Goal: Task Accomplishment & Management: Manage account settings

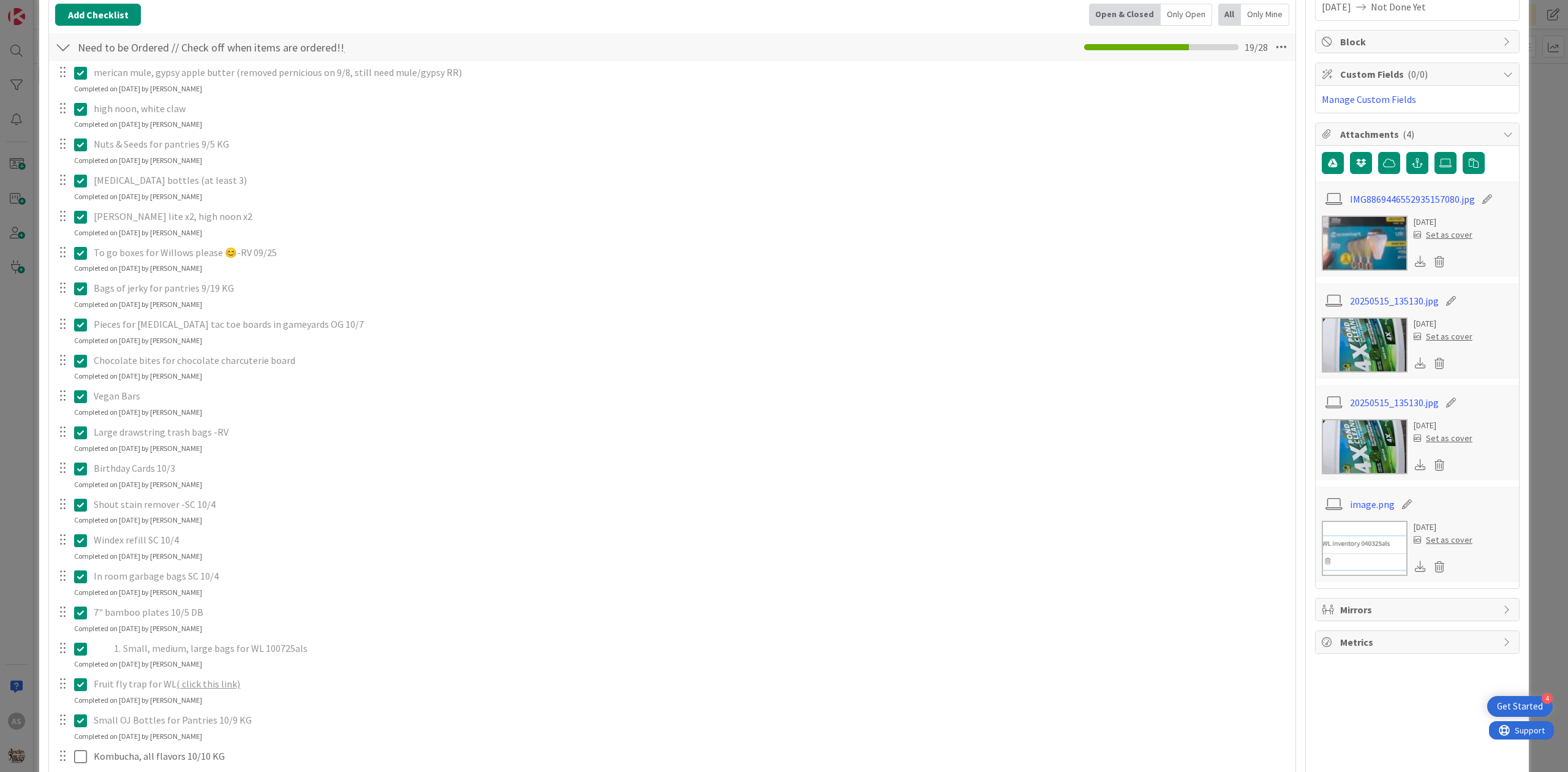
scroll to position [245, 0]
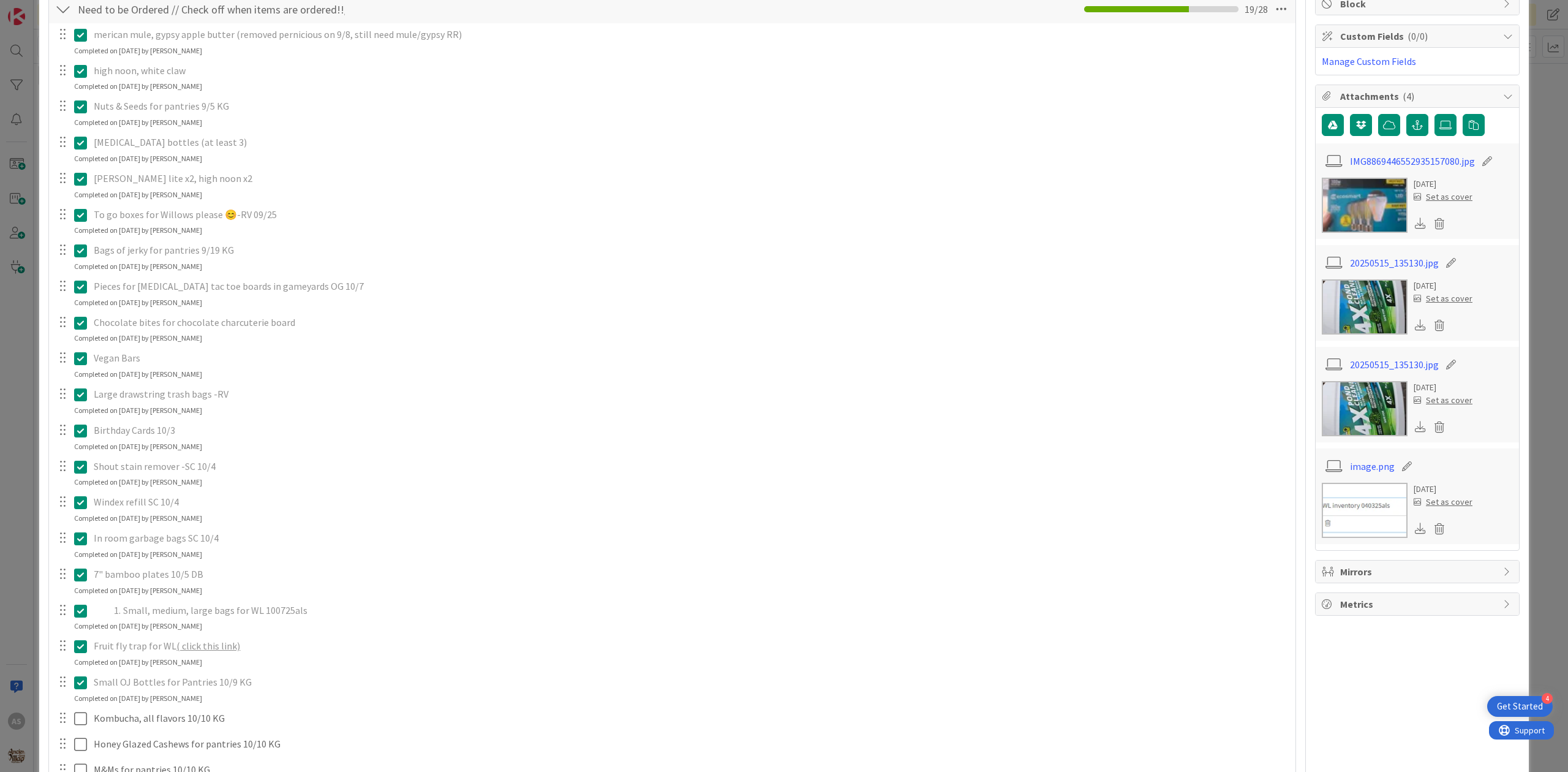
click at [81, 473] on icon at bounding box center [80, 467] width 12 height 15
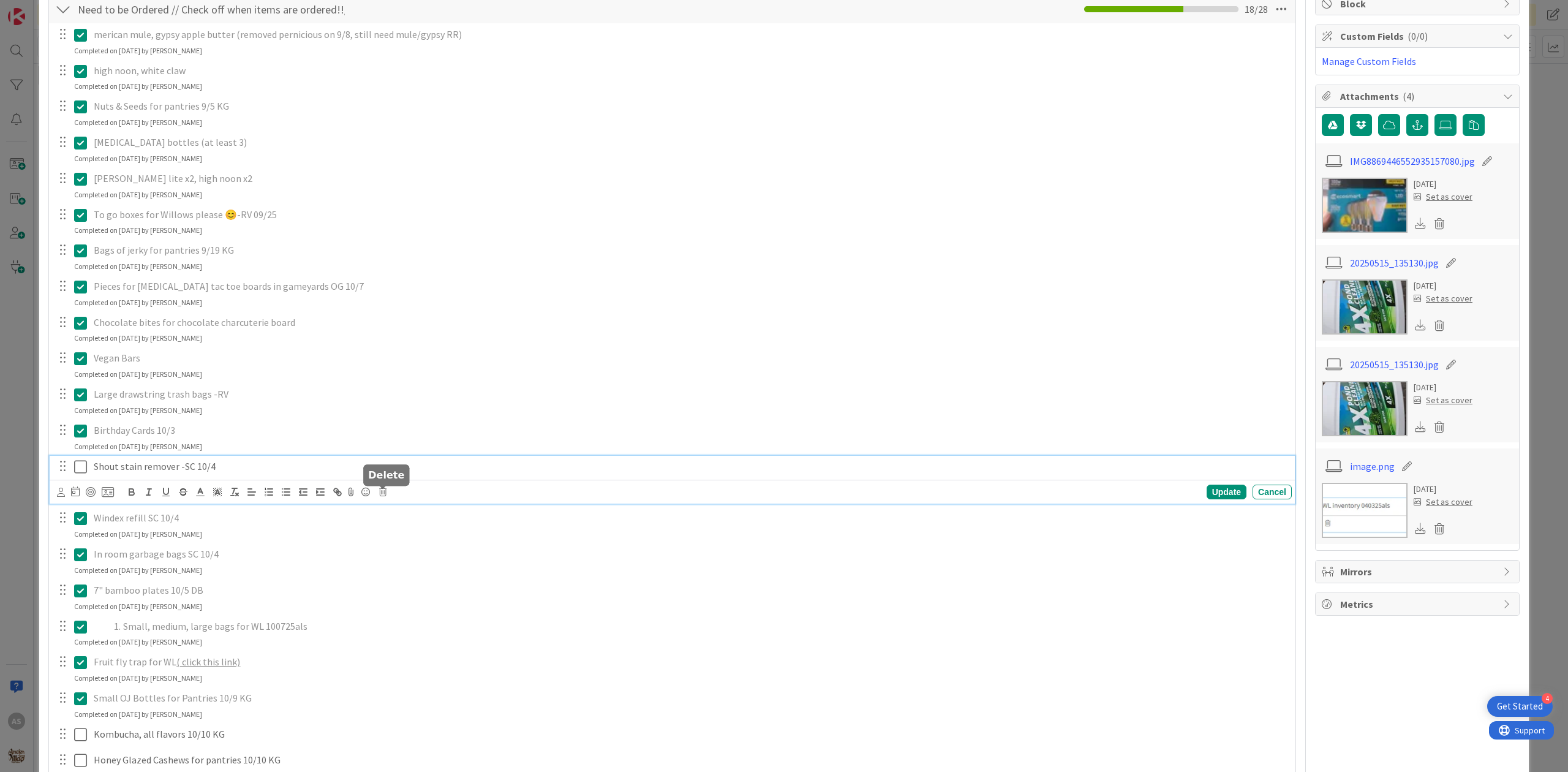
click at [376, 493] on div "Update Cancel" at bounding box center [673, 492] width 1234 height 17
click at [380, 493] on icon at bounding box center [382, 492] width 7 height 8
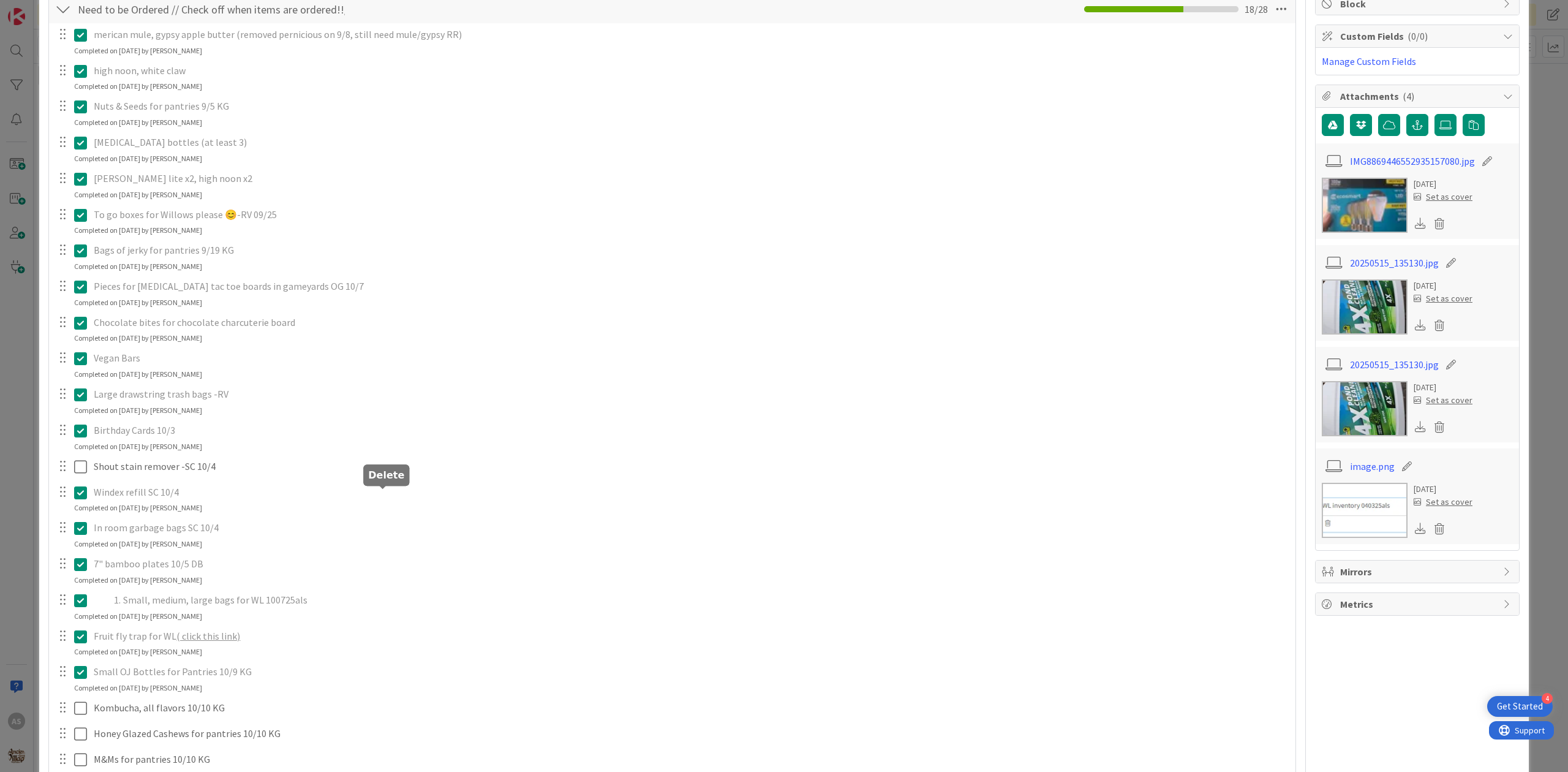
click at [420, 549] on div "merican mule, gypsy apple butter (removed pernicious on 9/8, still need mule/gy…" at bounding box center [672, 489] width 1234 height 932
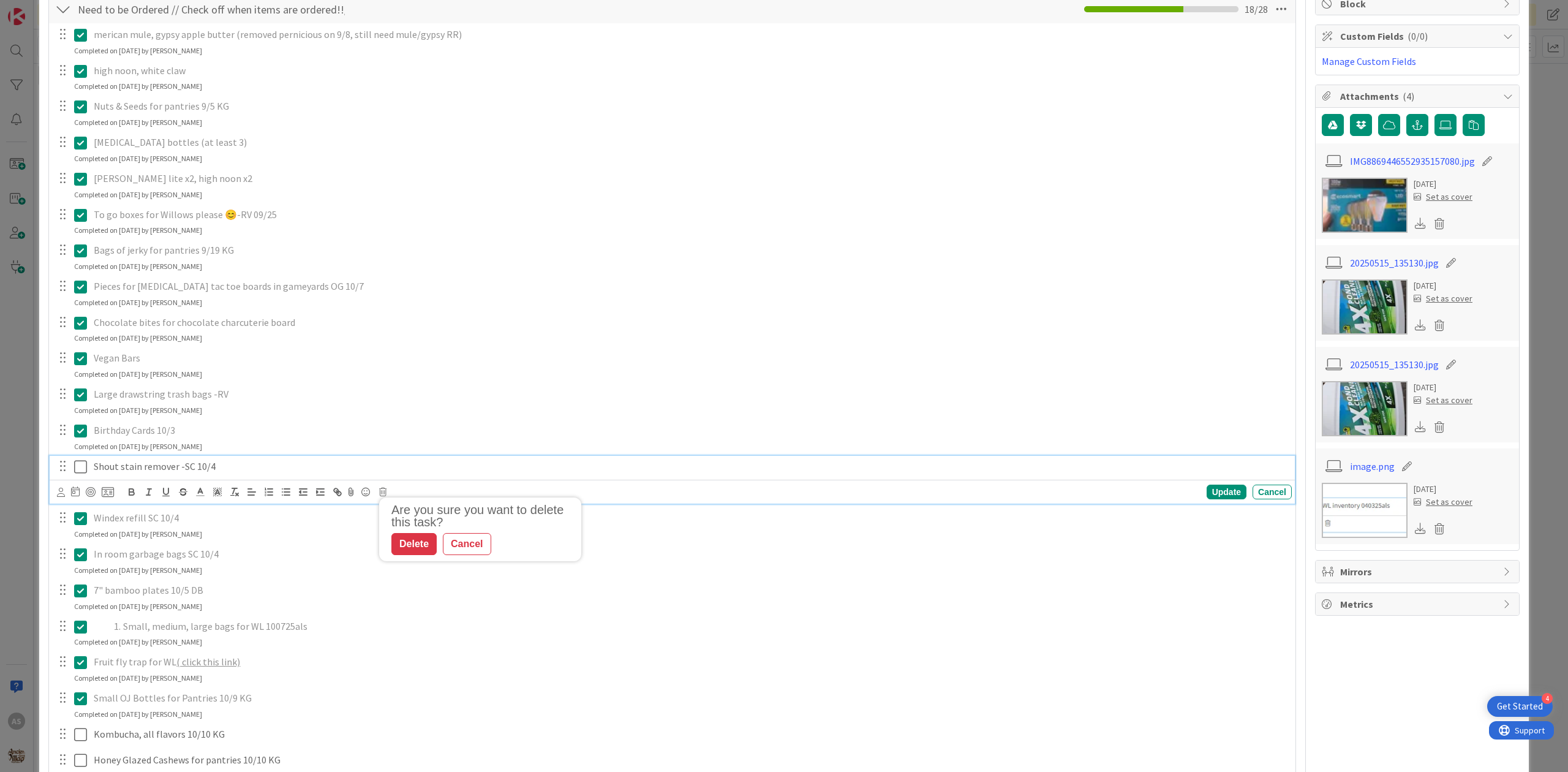
click at [238, 468] on p "Shout stain remover -SC 10/4" at bounding box center [690, 466] width 1193 height 14
click at [385, 493] on icon at bounding box center [382, 492] width 7 height 8
click at [428, 546] on div "Delete" at bounding box center [414, 544] width 45 height 22
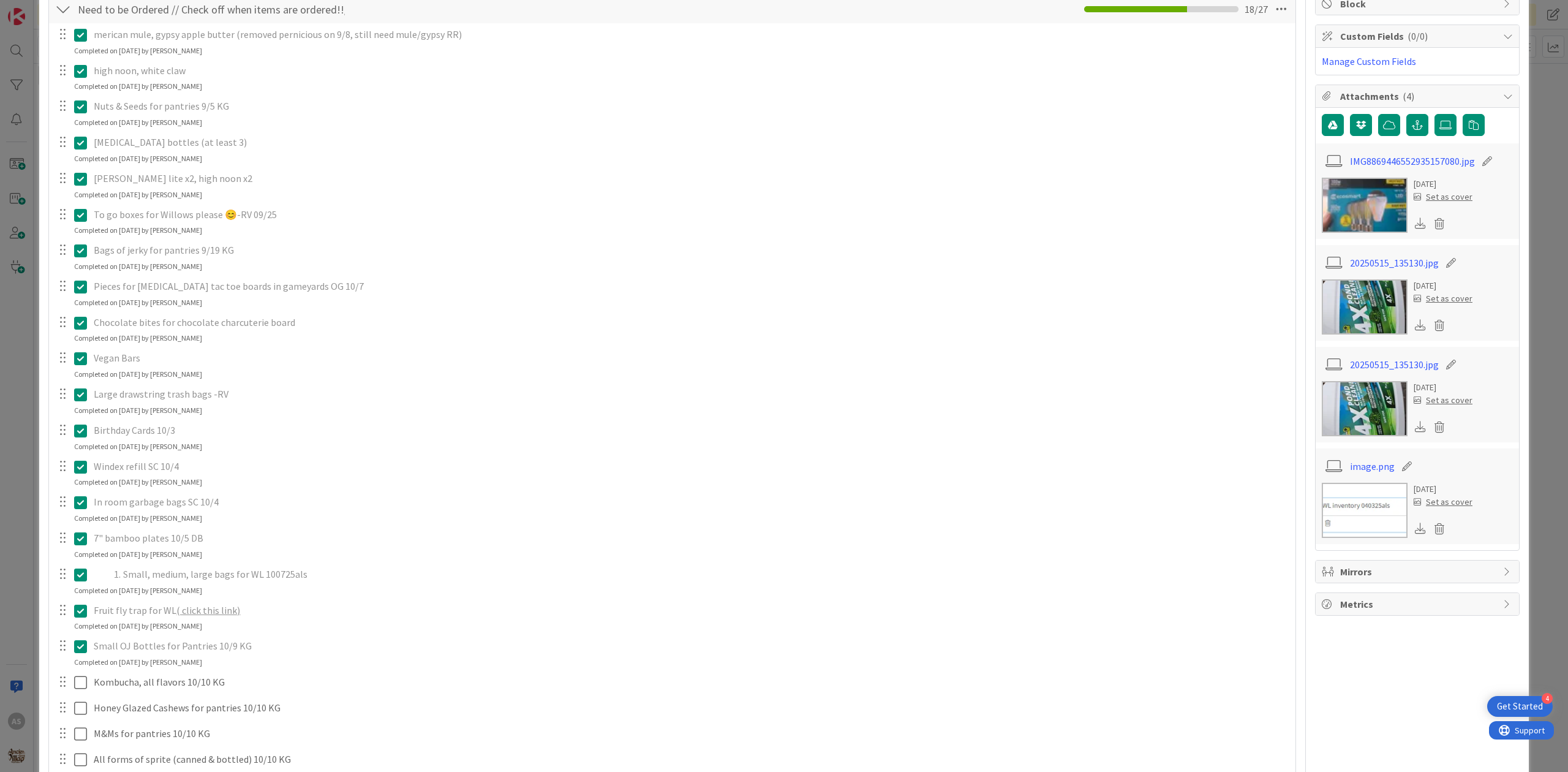
click at [81, 464] on icon at bounding box center [80, 467] width 12 height 15
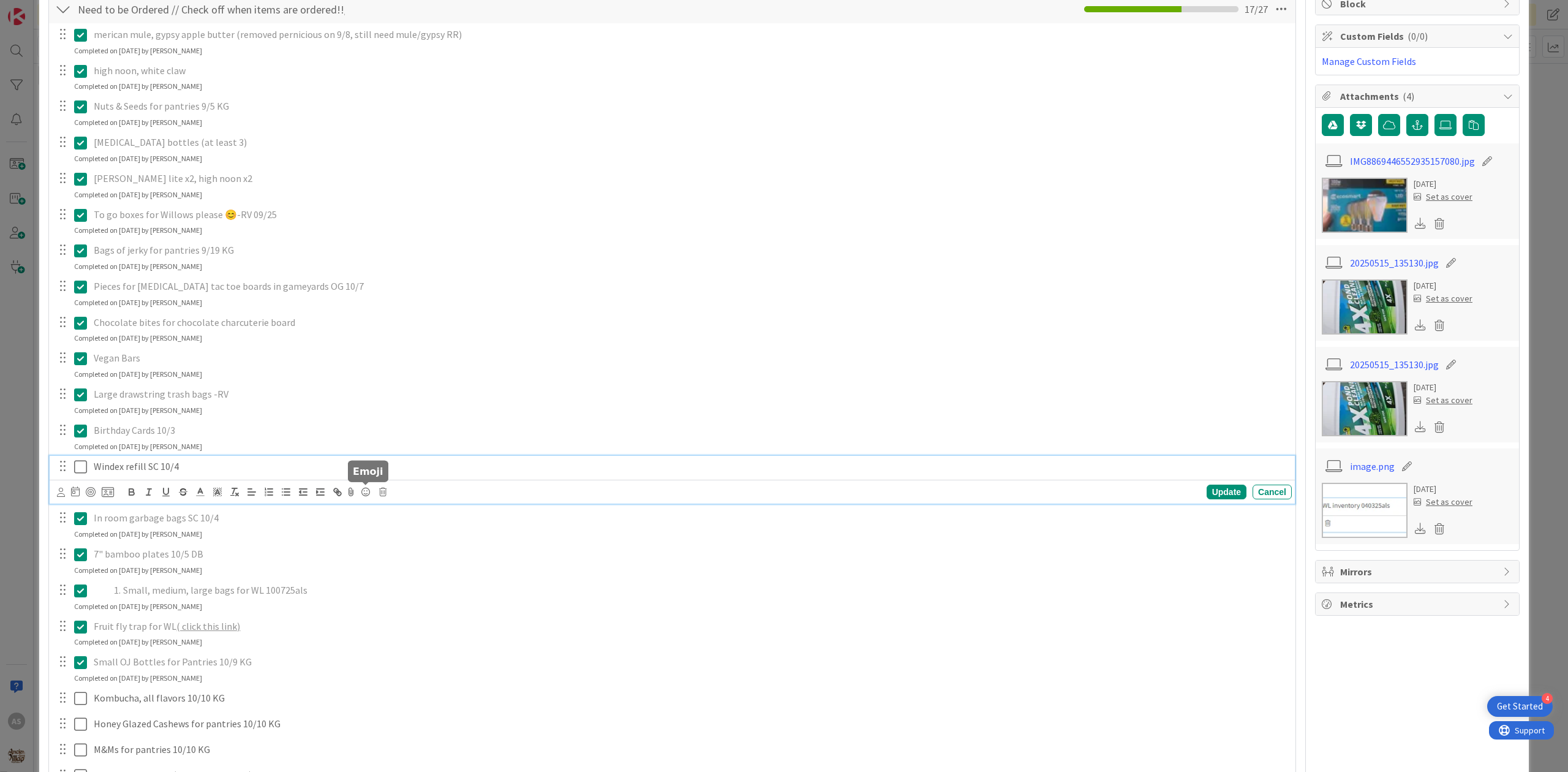
click at [383, 496] on icon at bounding box center [382, 492] width 7 height 8
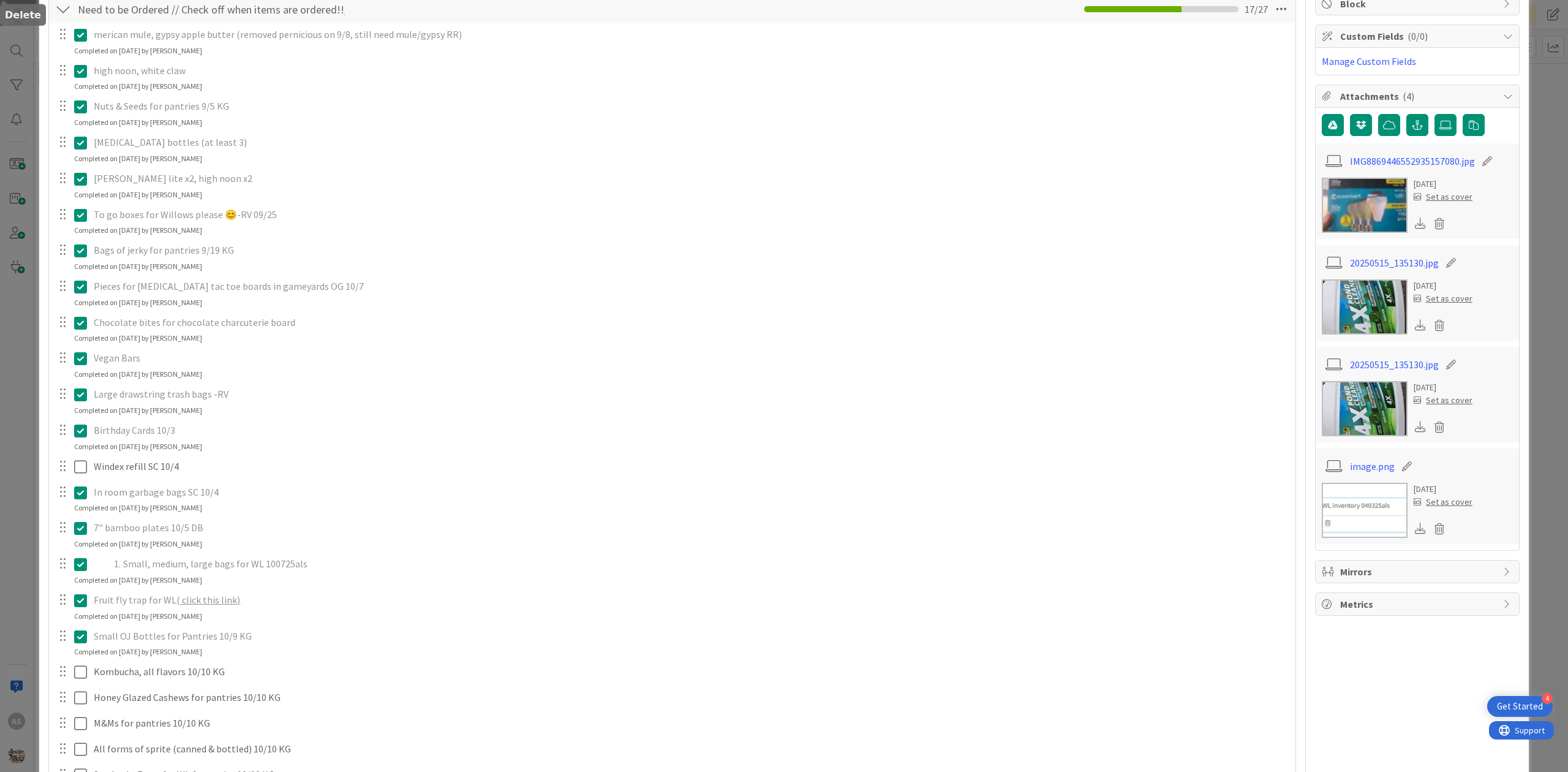
click at [407, 542] on div "merican mule, gypsy apple butter (removed pernicious on 9/8, still need mule/gy…" at bounding box center [672, 471] width 1234 height 896
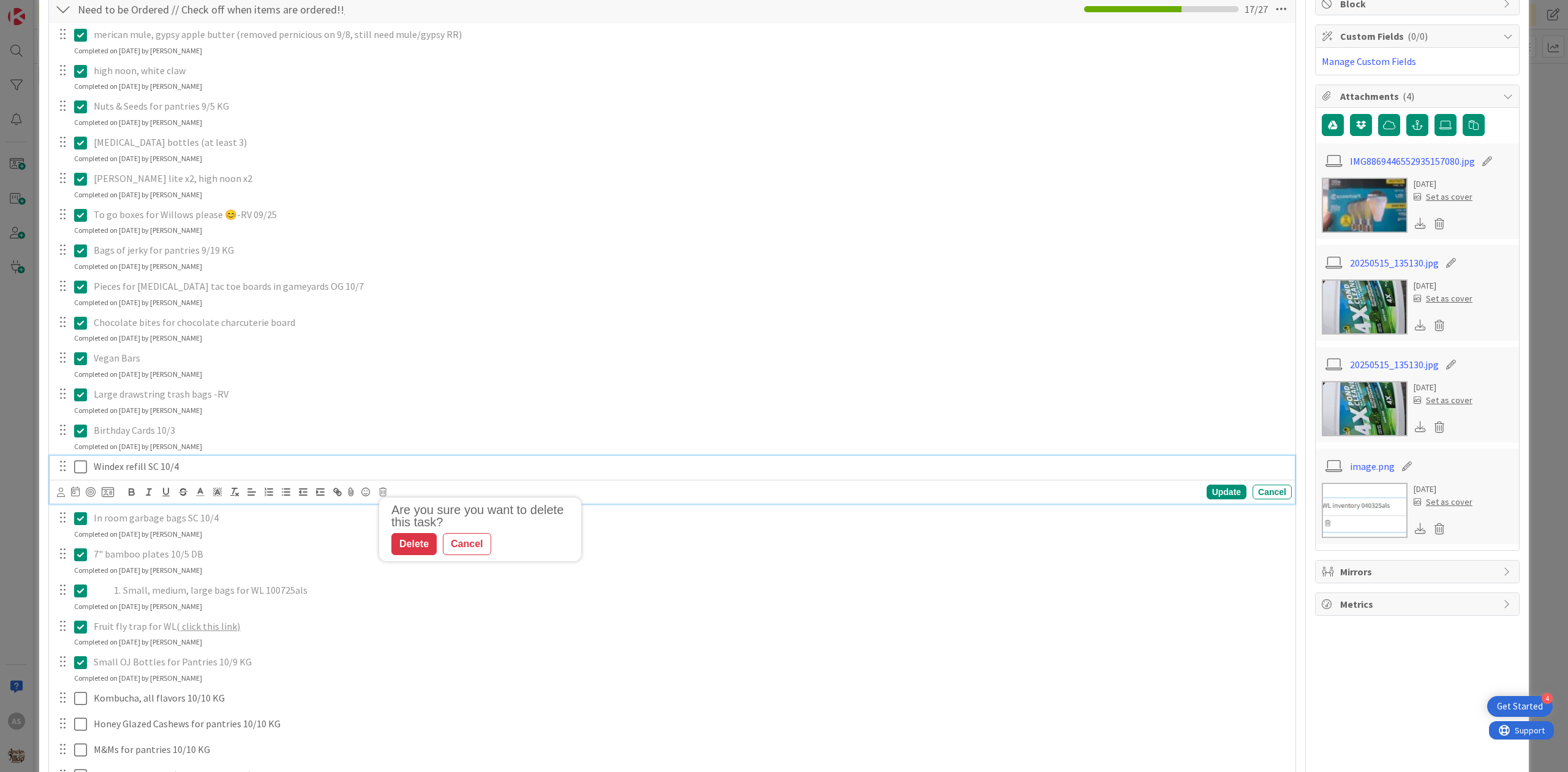
click at [191, 474] on p "Windex refill SC 10/4" at bounding box center [690, 466] width 1193 height 14
click at [380, 491] on icon at bounding box center [382, 492] width 7 height 8
click at [414, 540] on div "Delete" at bounding box center [414, 544] width 45 height 22
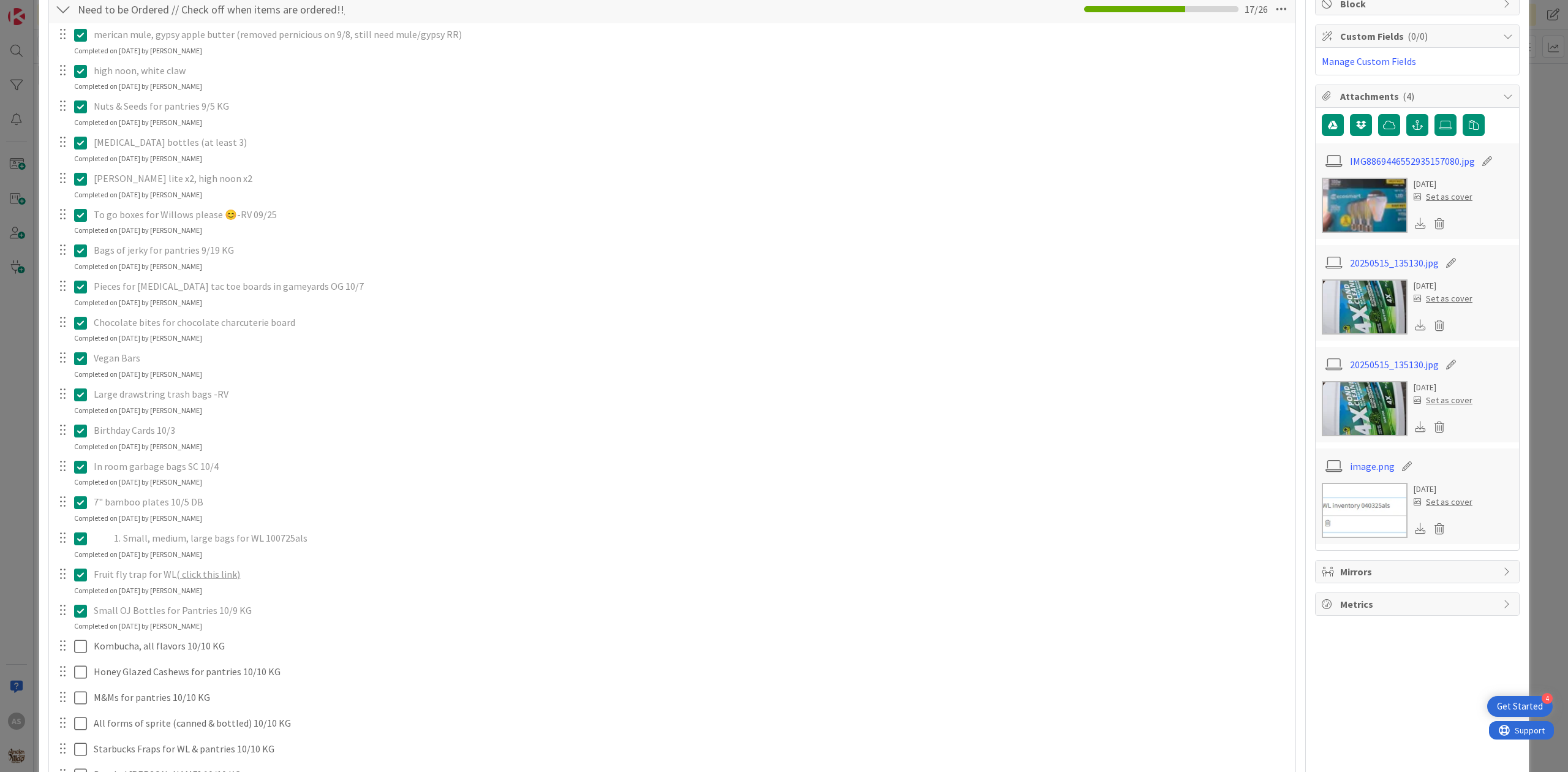
click at [82, 469] on icon at bounding box center [80, 467] width 12 height 15
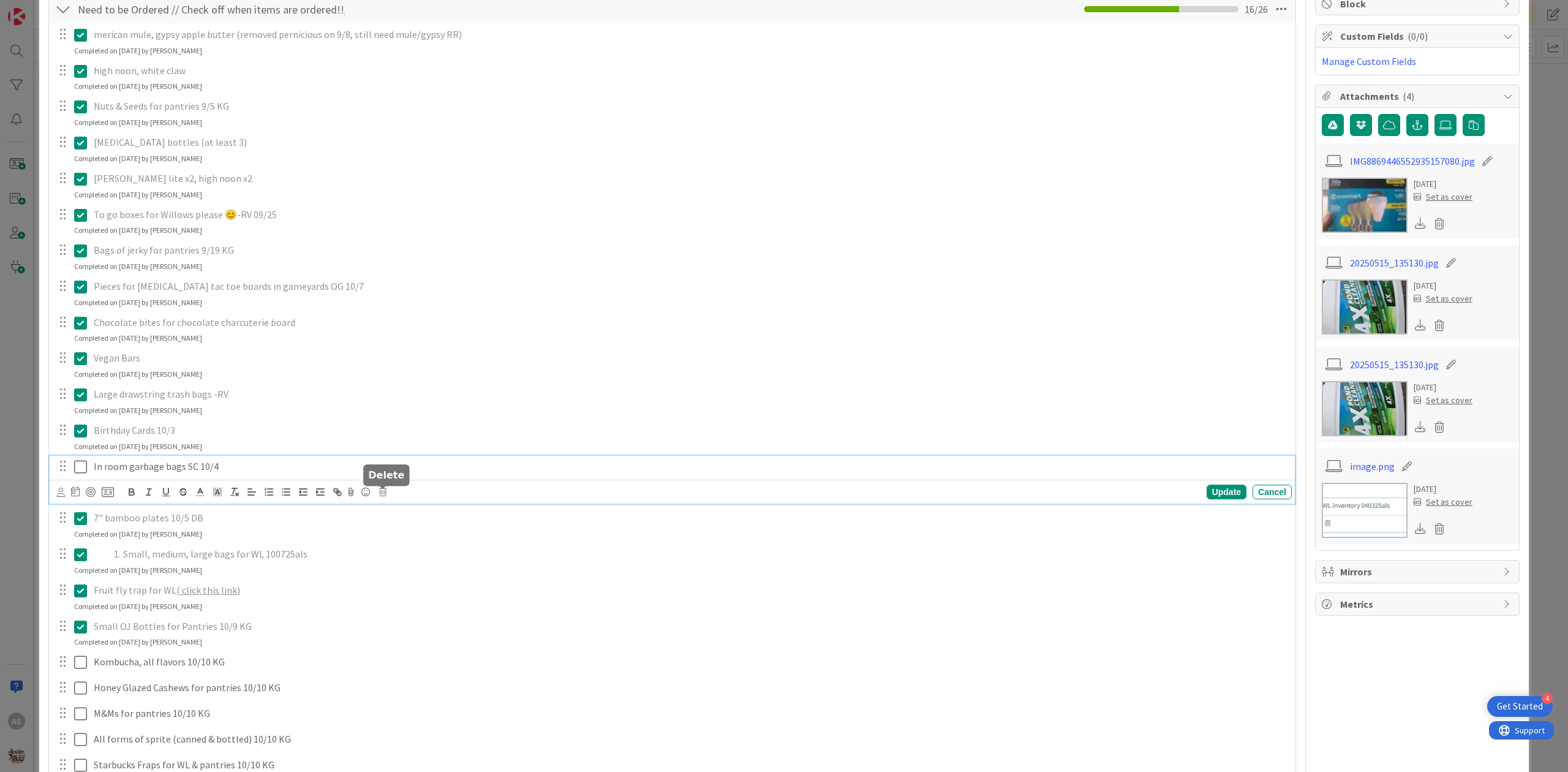
click at [382, 493] on icon at bounding box center [382, 492] width 7 height 8
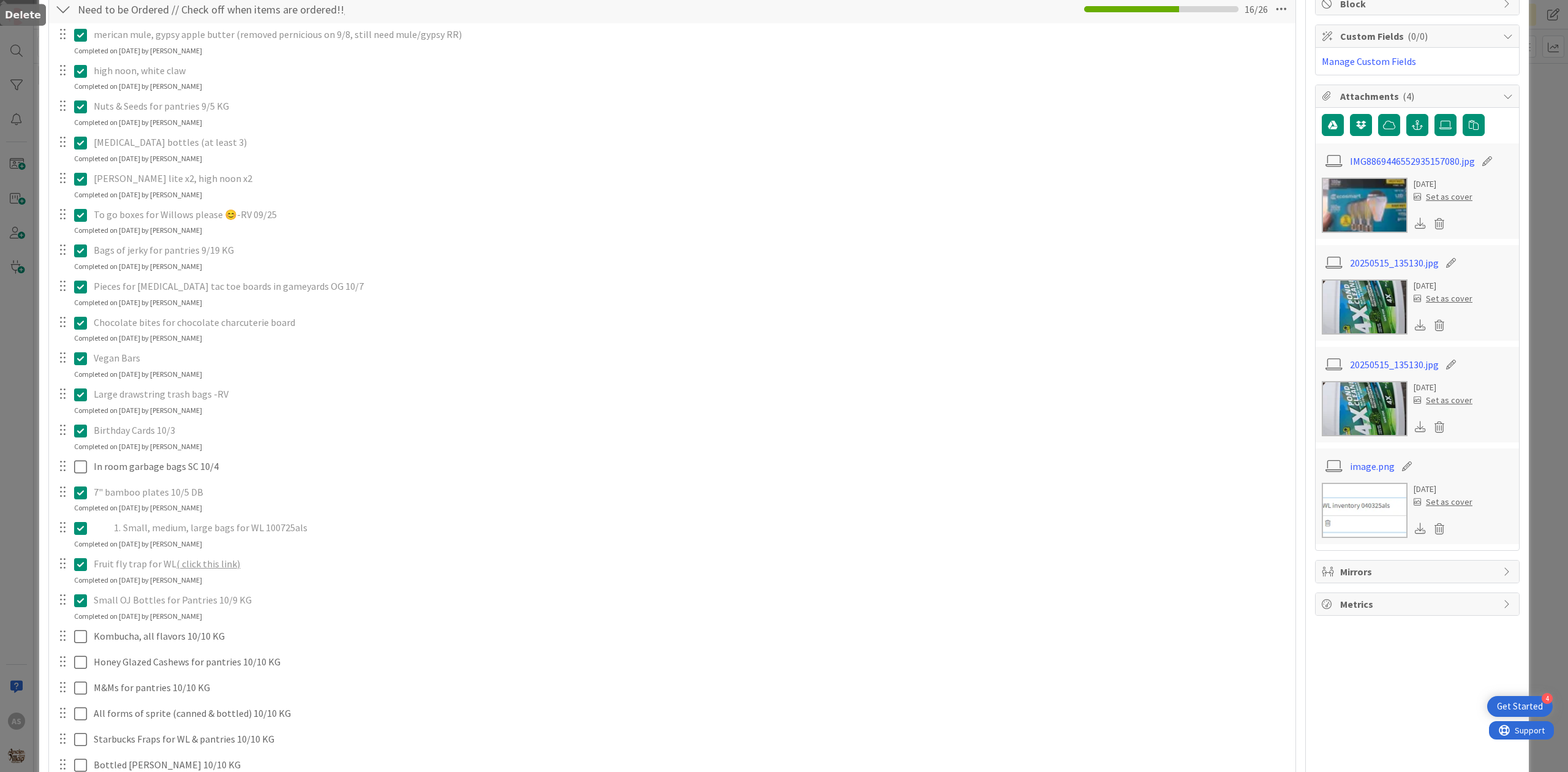
click at [409, 550] on div "merican mule, gypsy apple butter (removed pernicious on 9/8, still need mule/gy…" at bounding box center [672, 453] width 1234 height 860
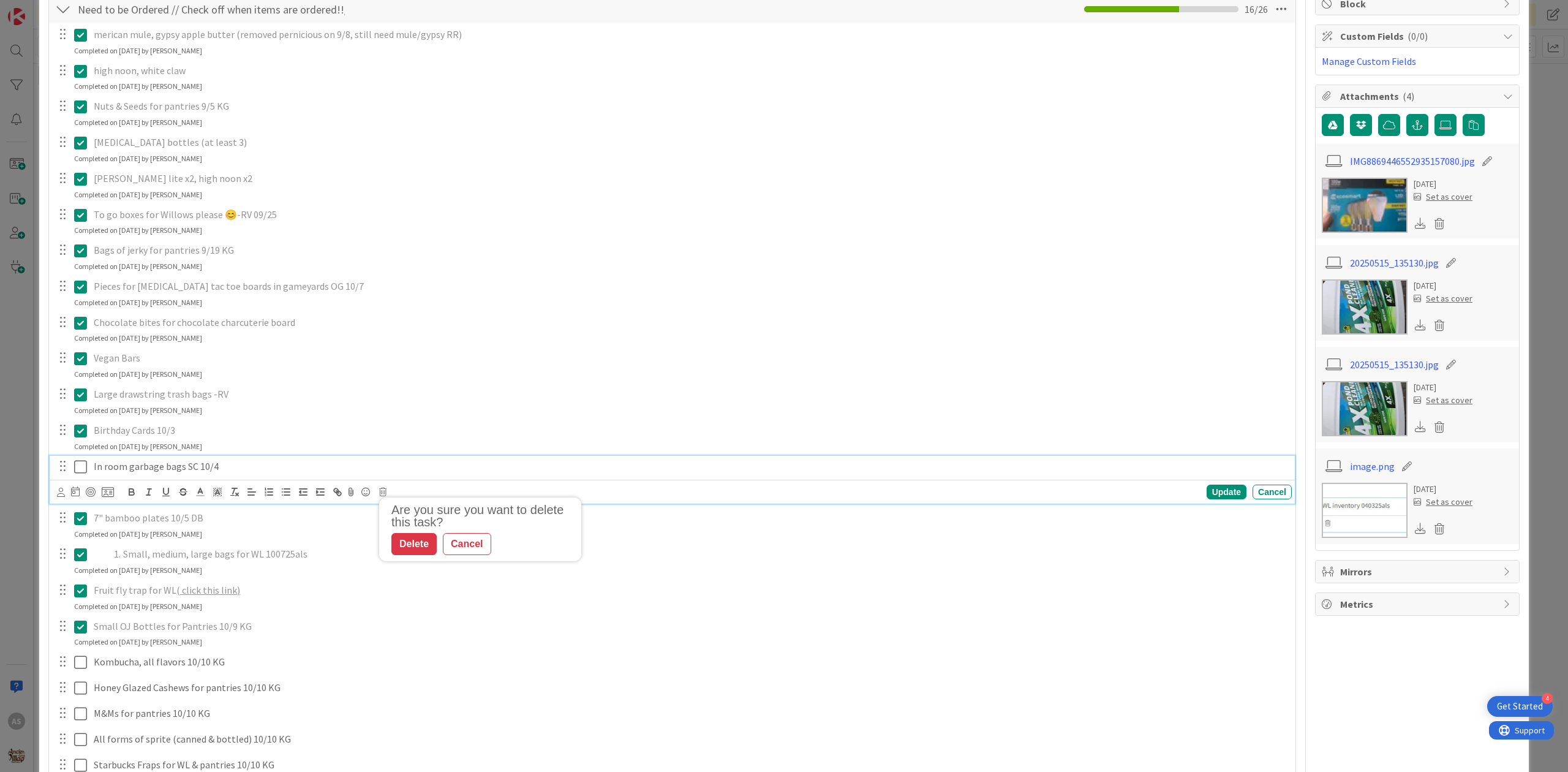
click at [238, 470] on p "In room garbage bags SC 10/4" at bounding box center [690, 466] width 1193 height 14
click at [384, 496] on icon at bounding box center [382, 492] width 7 height 8
click at [402, 548] on div "Delete" at bounding box center [414, 544] width 45 height 22
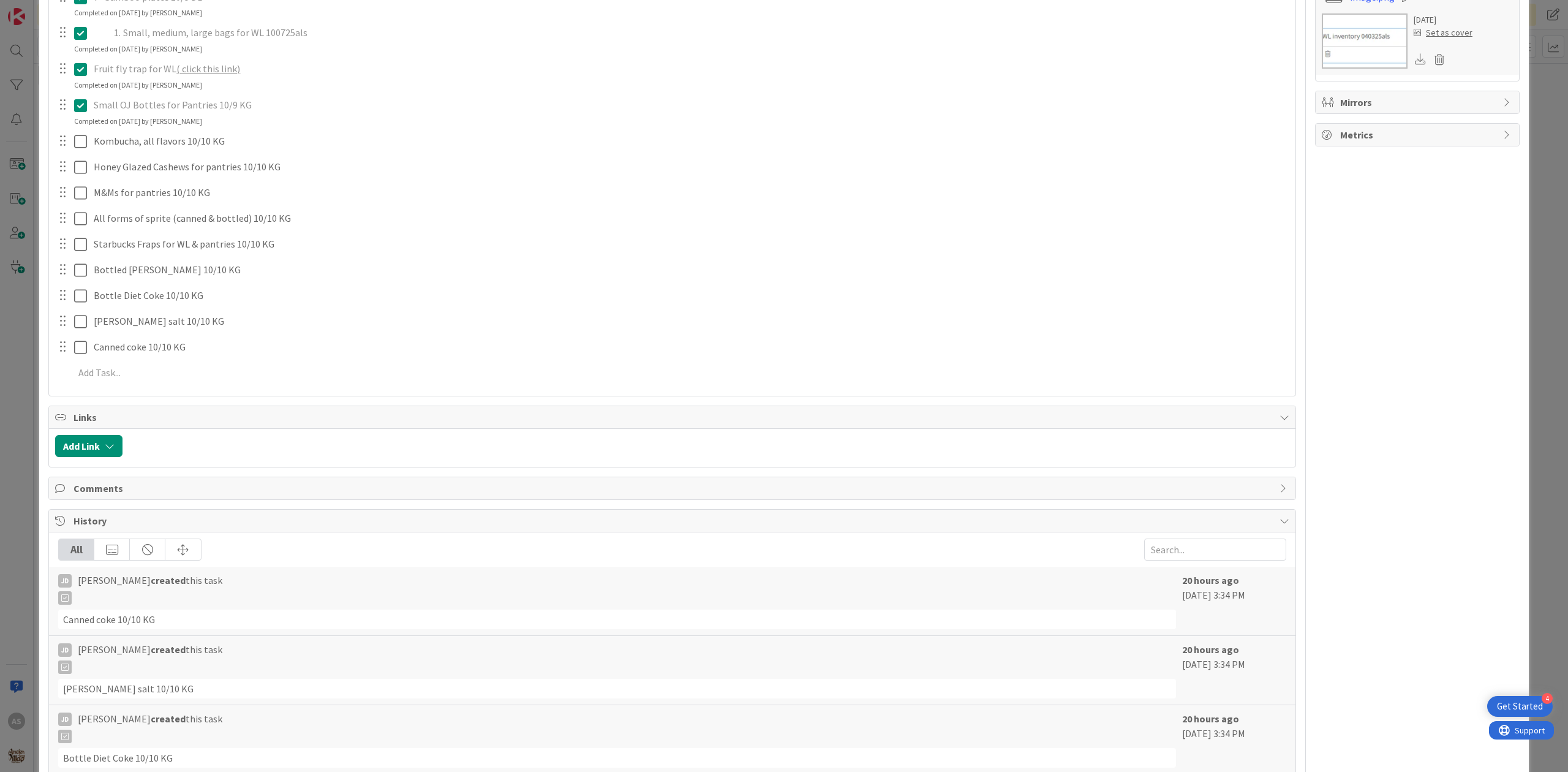
scroll to position [491, 0]
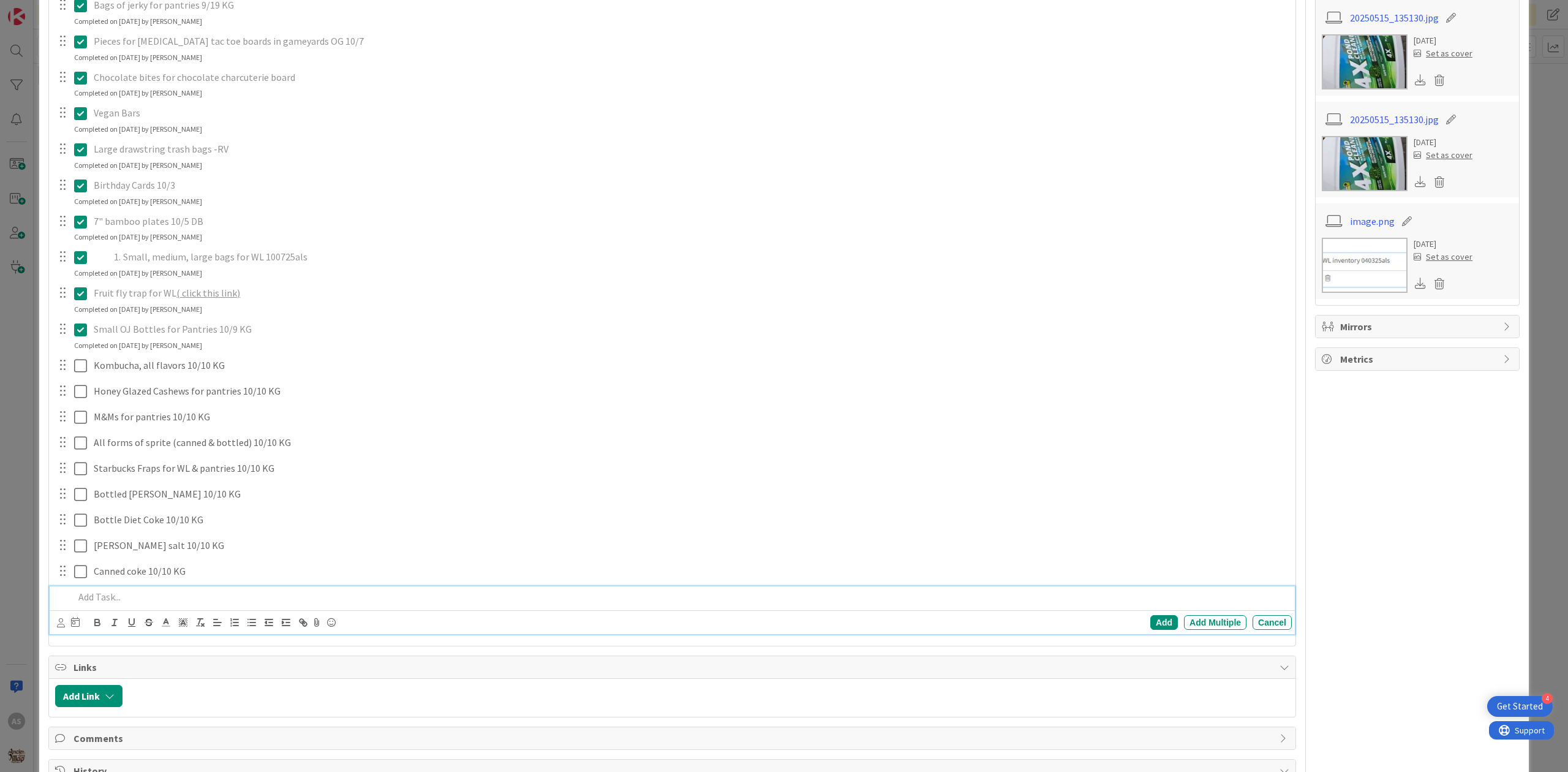
click at [162, 590] on div at bounding box center [680, 597] width 1223 height 22
click at [1152, 624] on div "Add" at bounding box center [1164, 623] width 27 height 15
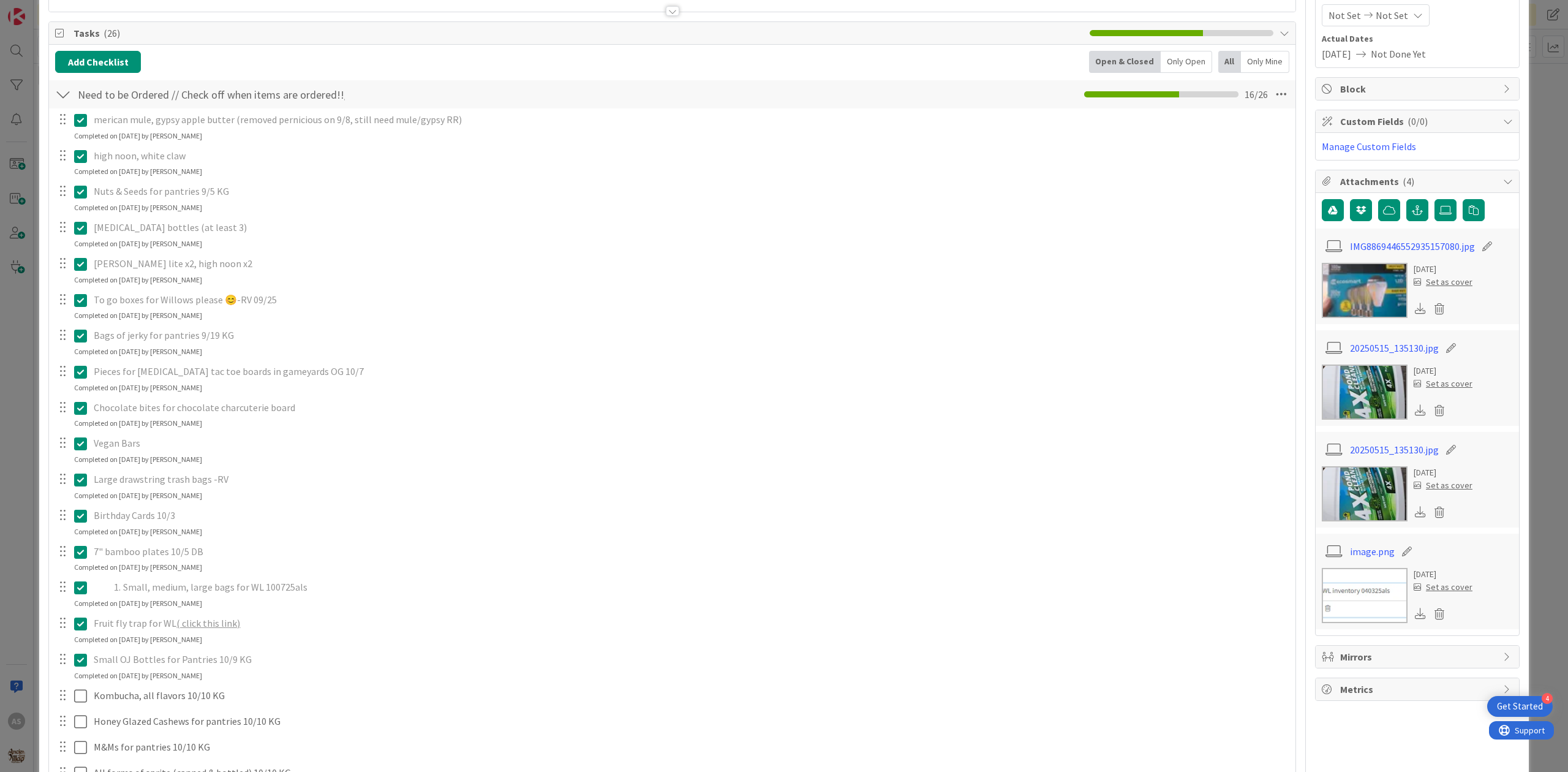
scroll to position [0, 0]
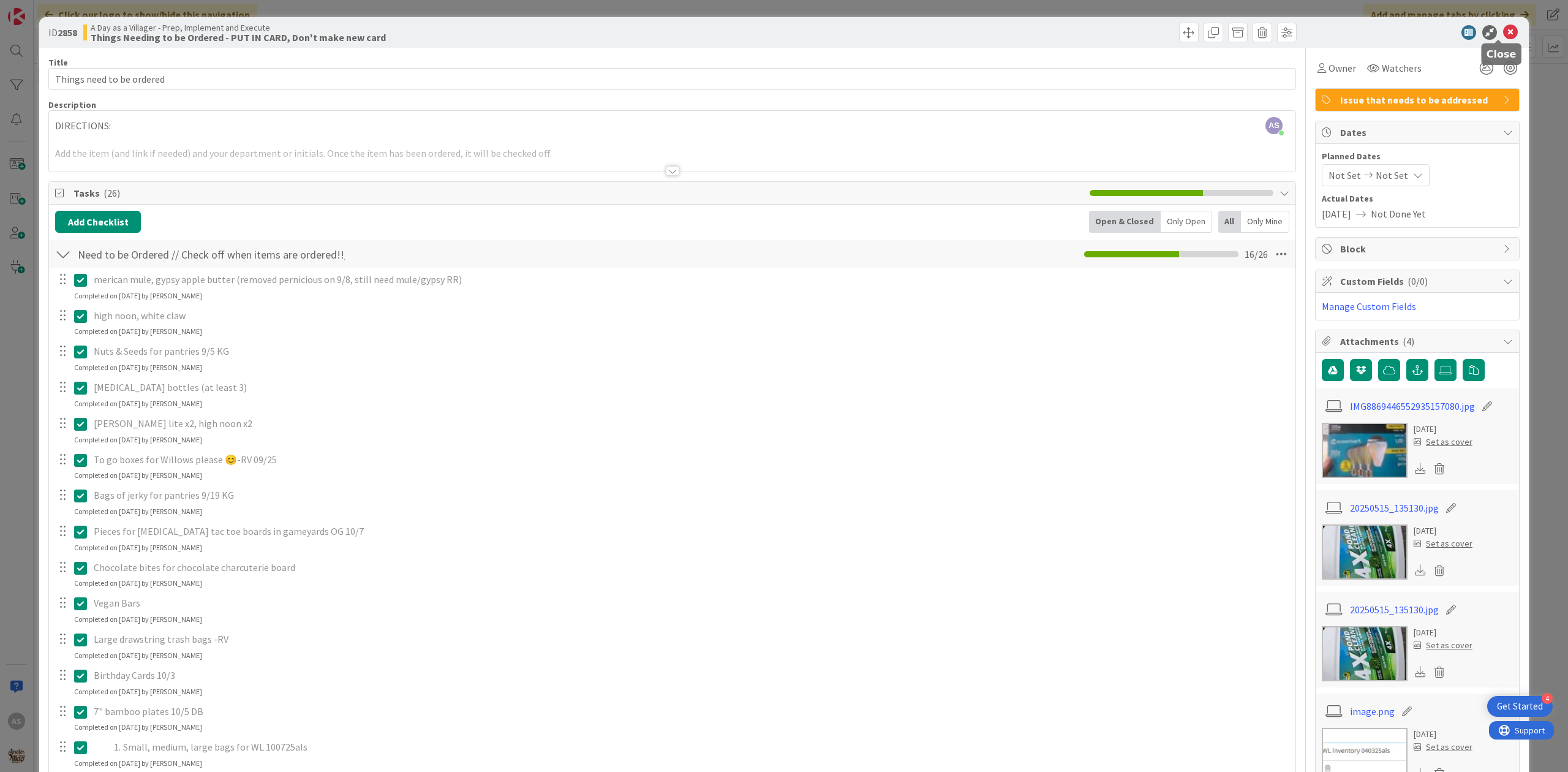
click at [1503, 37] on icon at bounding box center [1511, 32] width 15 height 15
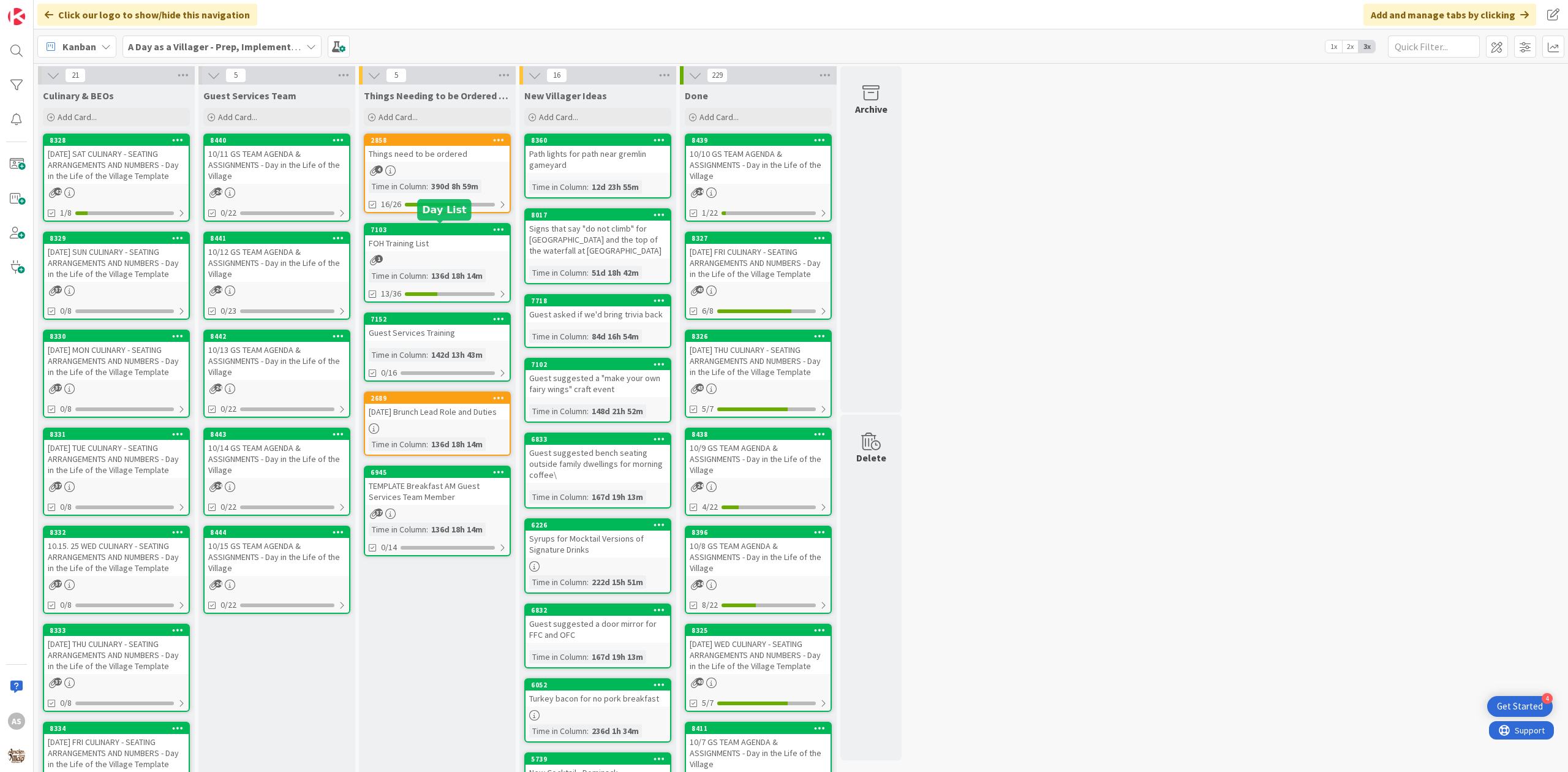
click at [439, 166] on div "4" at bounding box center [438, 171] width 145 height 11
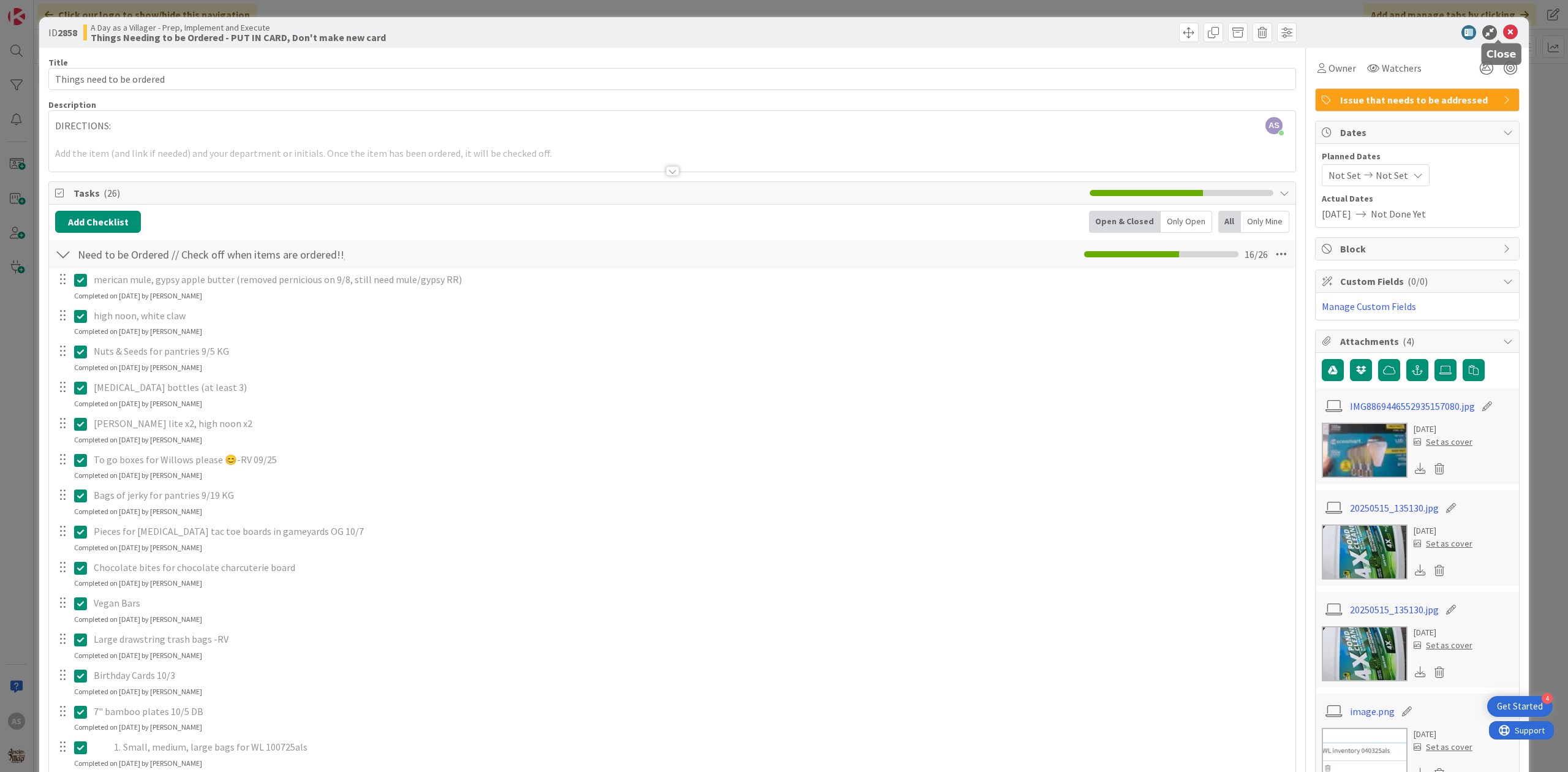
click at [1503, 34] on icon at bounding box center [1511, 32] width 15 height 15
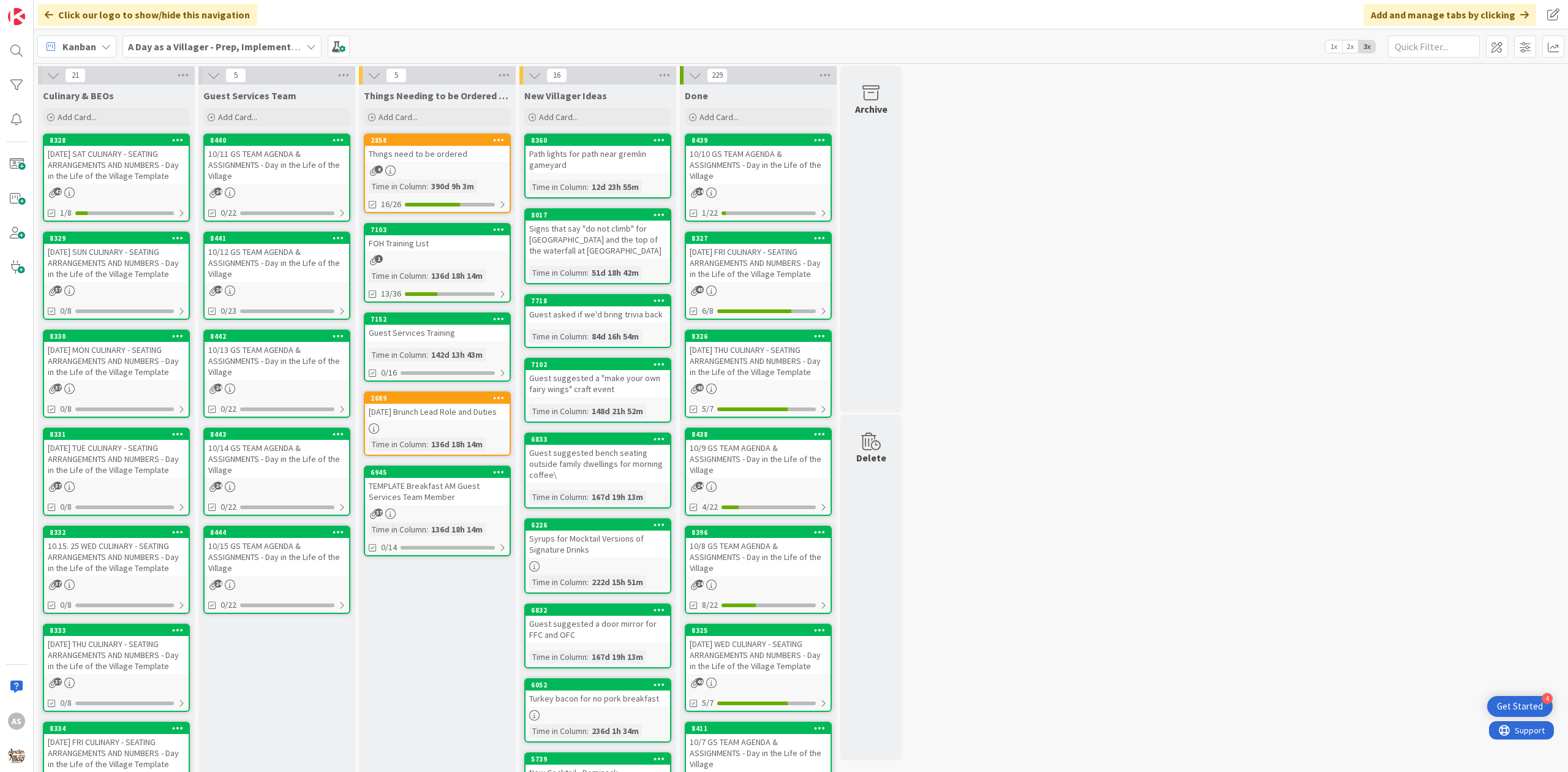
click at [99, 173] on div "[DATE] SAT CULINARY - SEATING ARRANGEMENTS AND NUMBERS - Day in the Life of the…" at bounding box center [117, 165] width 145 height 38
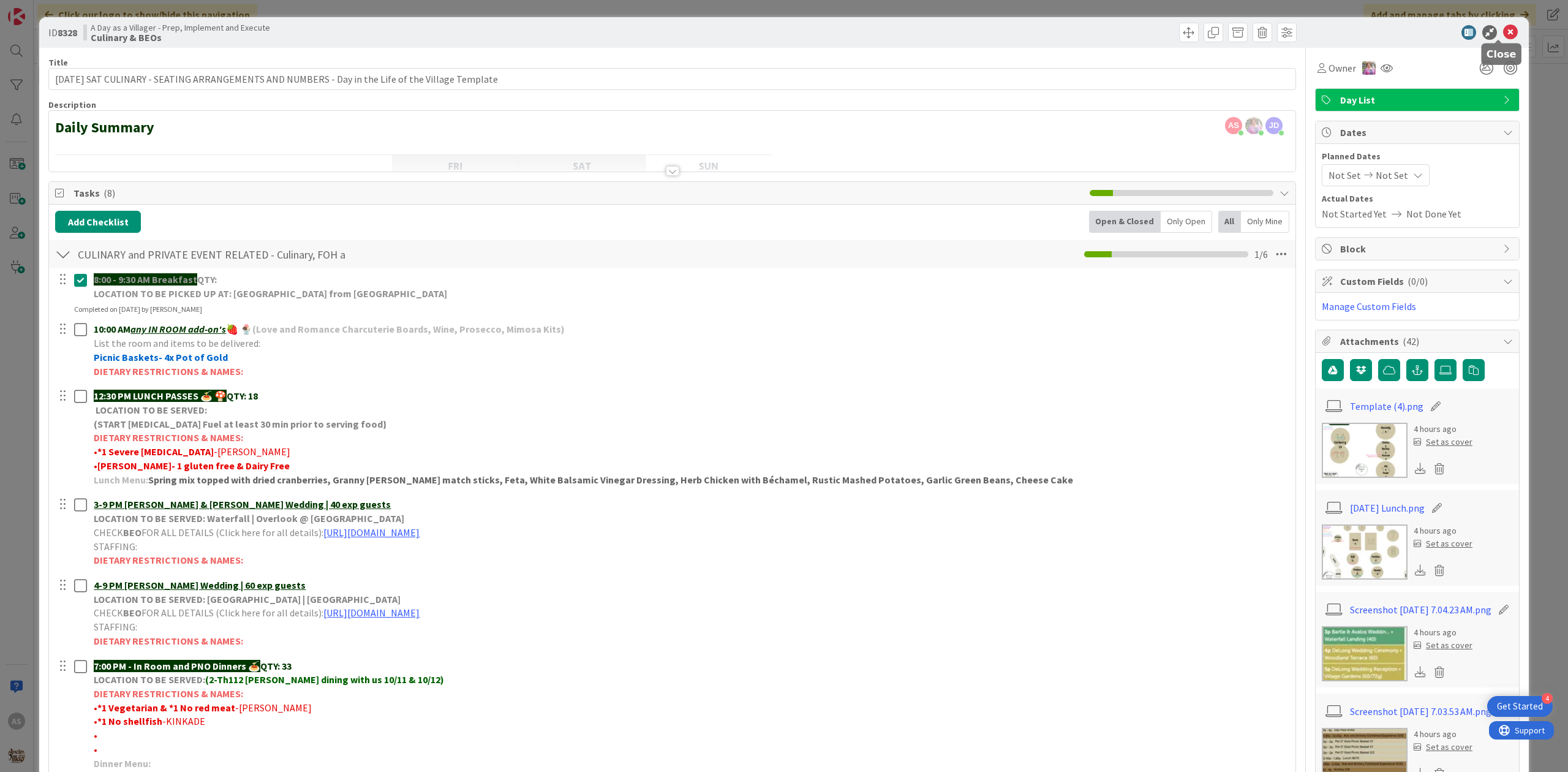
click at [1503, 28] on icon at bounding box center [1511, 32] width 15 height 15
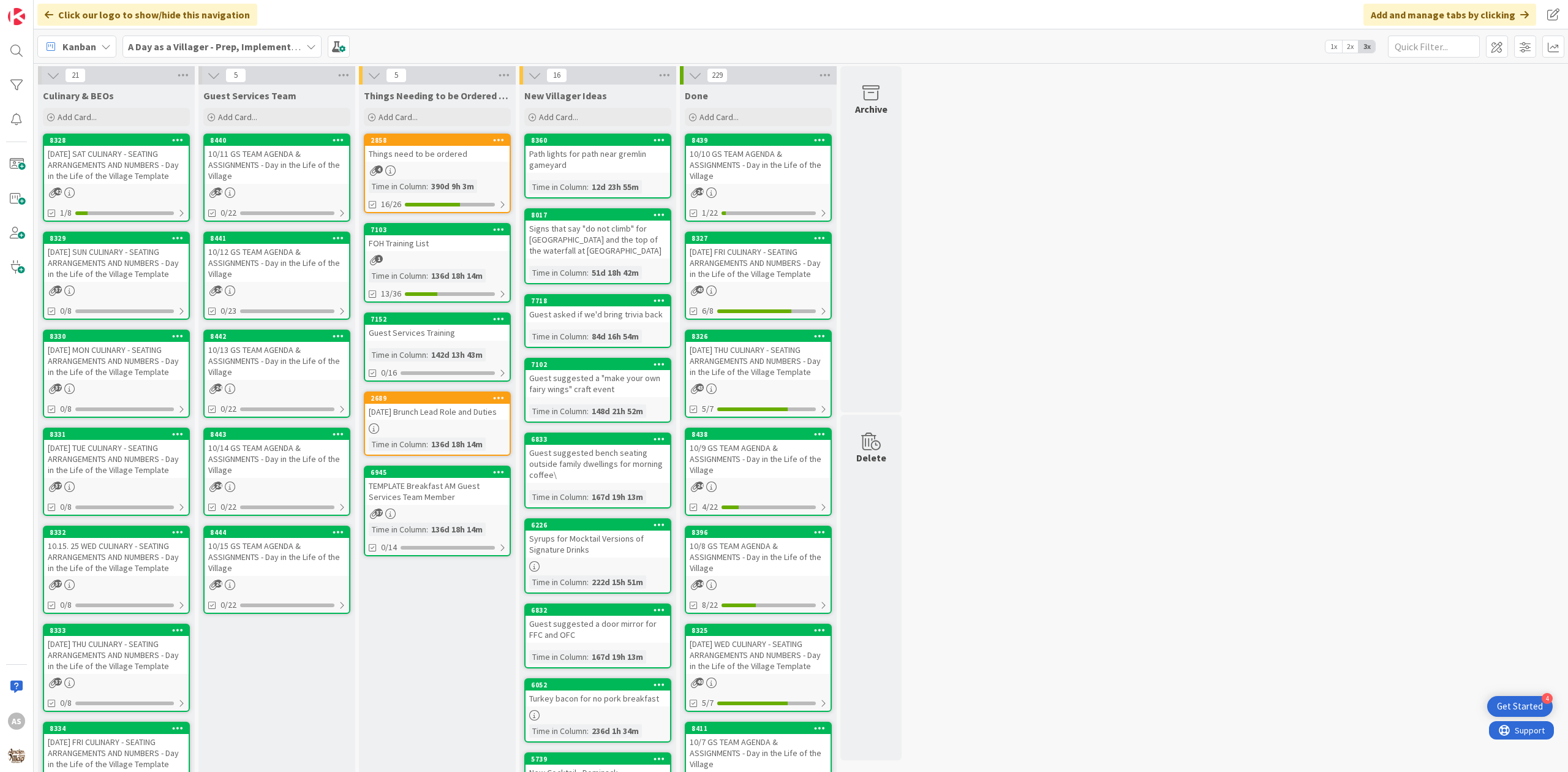
click at [310, 182] on div "10/11 GS TEAM AGENDA & ASSIGNMENTS - Day in the Life of the Village" at bounding box center [277, 165] width 145 height 38
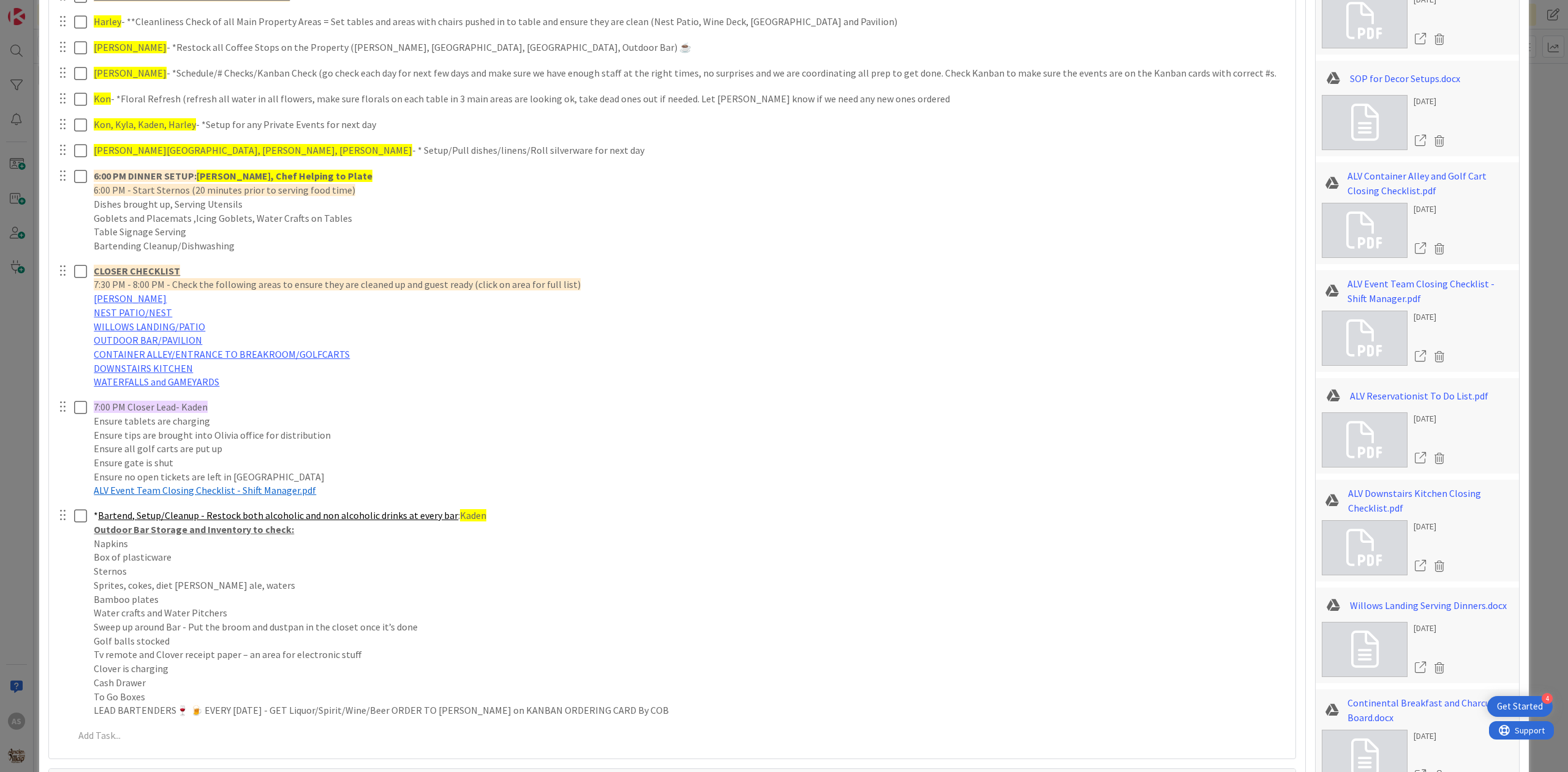
scroll to position [1797, 0]
